Goal: Task Accomplishment & Management: Complete application form

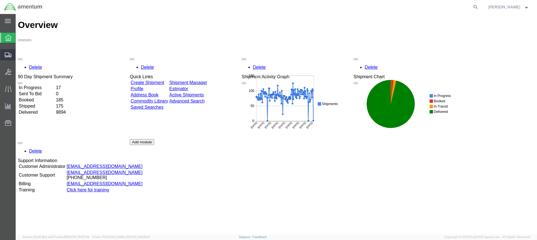
click at [8, 54] on icon at bounding box center [8, 55] width 7 height 5
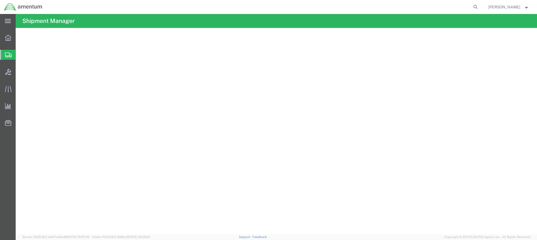
click at [0, 0] on span "Create from Template" at bounding box center [0, 0] width 0 height 0
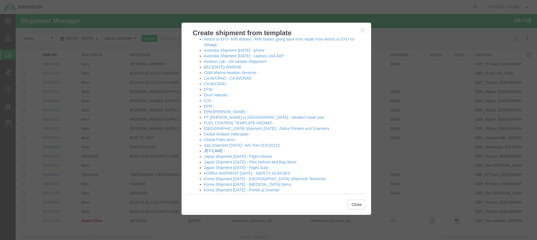
scroll to position [72, 0]
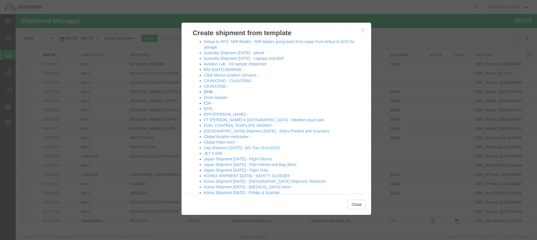
click at [209, 92] on link "DTM -" at bounding box center [209, 92] width 11 height 4
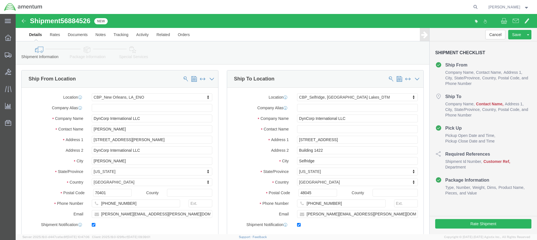
select select "49932"
select select "49921"
click at [0, 0] on span "Create from Template" at bounding box center [0, 0] width 0 height 0
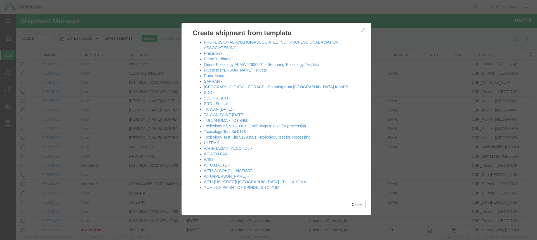
scroll to position [295, 0]
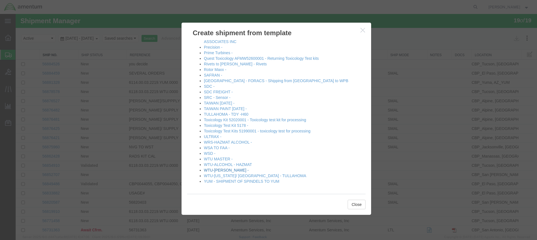
click at [218, 169] on link "WTU-[PERSON_NAME] -" at bounding box center [226, 170] width 45 height 4
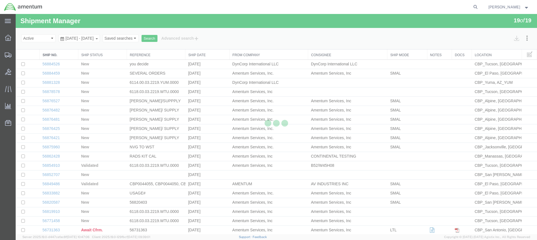
select select "49949"
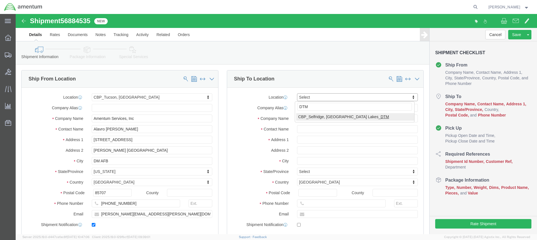
type input "DTM"
select select "49921"
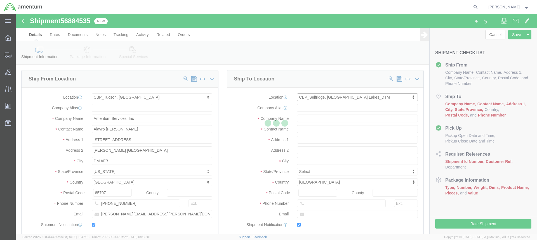
type input "Amentum Services, Inc"
type input "[PERSON_NAME]"
type input "[STREET_ADDRESS]"
type input "Building 1422"
type input "Selfridge"
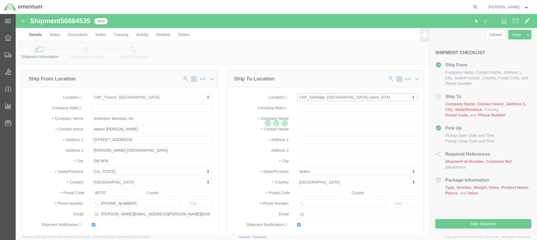
type input "48045"
type input "[PHONE_NUMBER]"
type input "[PERSON_NAME][EMAIL_ADDRESS][PERSON_NAME][DOMAIN_NAME]"
checkbox input "true"
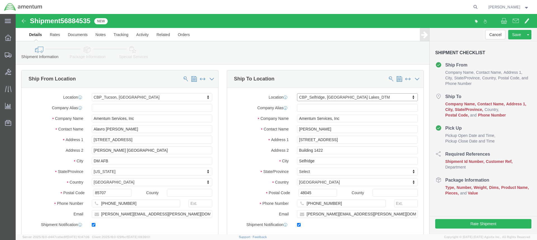
select select "MI"
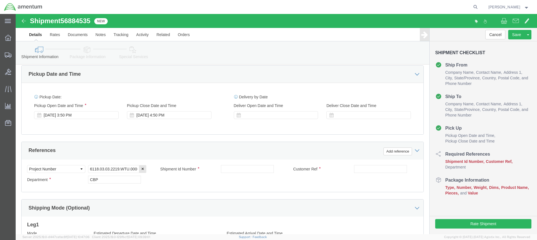
scroll to position [196, 0]
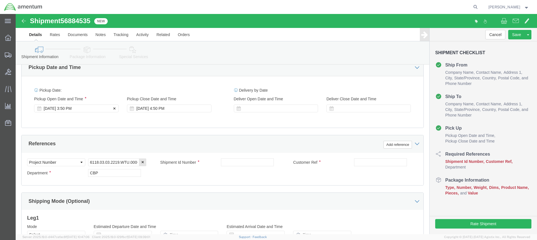
click div "[DATE] 3:50 PM"
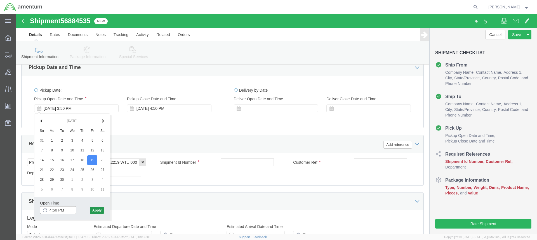
type input "4:50 PM"
click button "Apply"
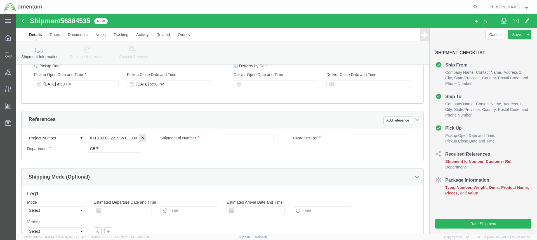
scroll to position [252, 0]
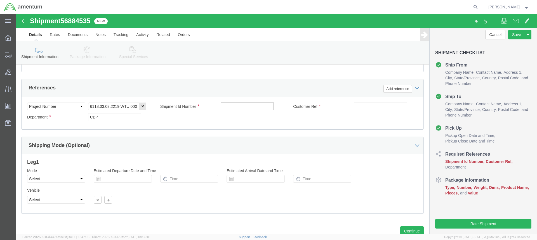
click input "text"
type input "AC 72760"
click input "text"
type input "AC 272760"
click button "Continue"
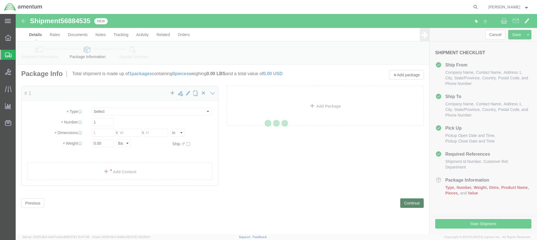
select select "CBOX"
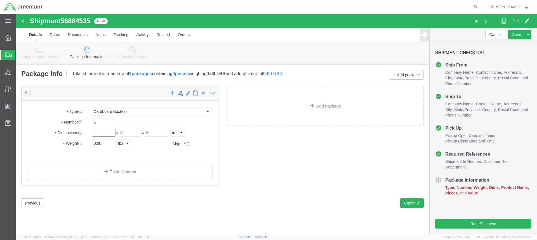
click input "text"
type input "10"
type input "12"
type input "3"
type input "2.5"
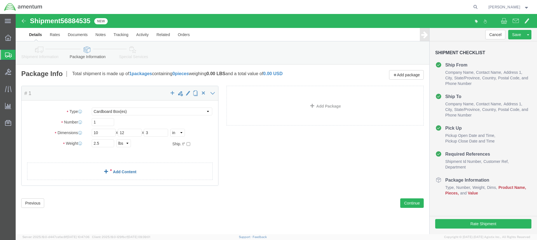
click link "Add Content"
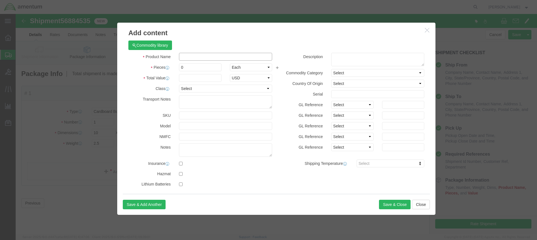
click input "text"
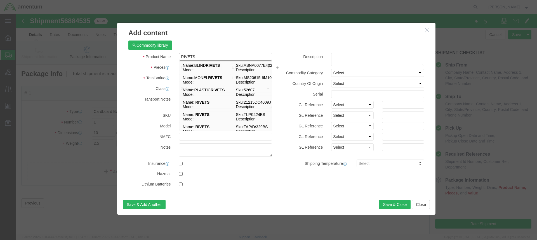
type input "RIVETS"
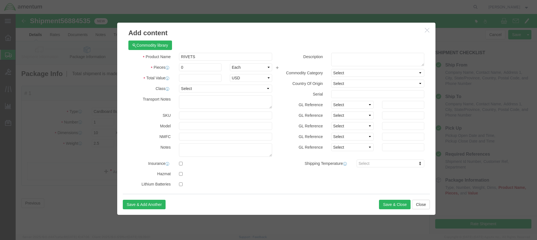
click div "Product Name RIVETS RIVETS Pieces 0 Select Bag Barrels 100Board Feet Bottle Box…"
click input "0"
type input "0"
type input "20"
click input "text"
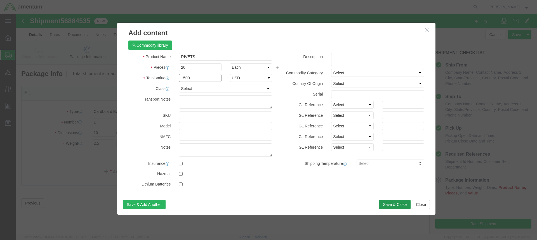
type input "1500"
click button "Save & Close"
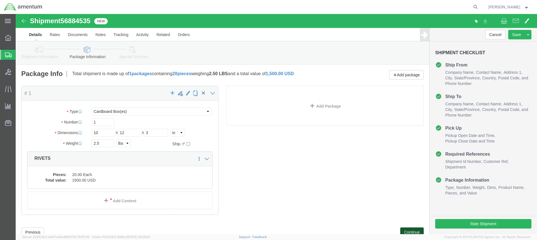
click button "Continue"
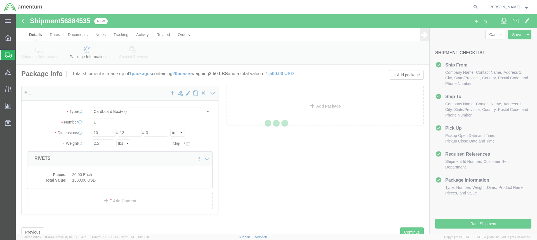
select select
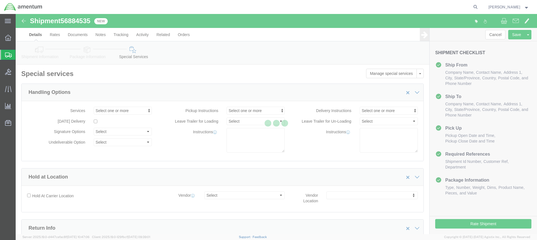
select select "DEPARTMENT"
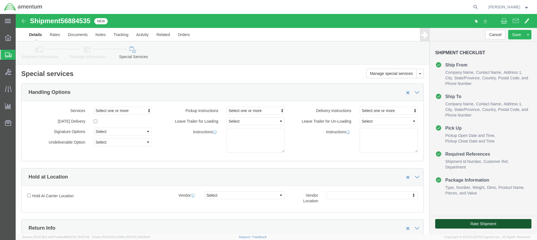
click button "Rate Shipment"
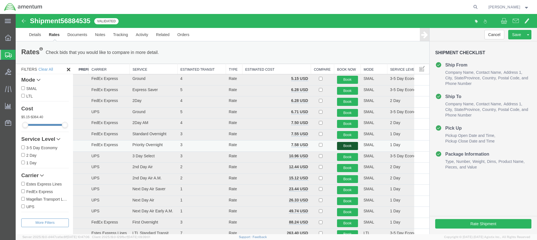
click at [344, 145] on button "Book" at bounding box center [347, 146] width 21 height 8
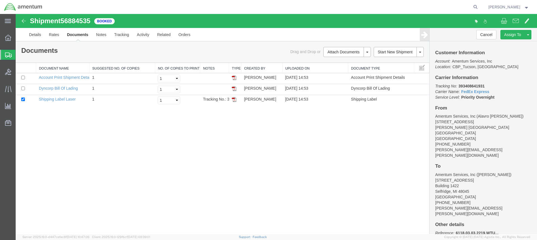
drag, startPoint x: 233, startPoint y: 99, endPoint x: 367, endPoint y: 112, distance: 134.6
click at [233, 99] on img at bounding box center [234, 99] width 4 height 4
click at [234, 88] on img at bounding box center [234, 88] width 4 height 4
